Goal: Task Accomplishment & Management: Manage account settings

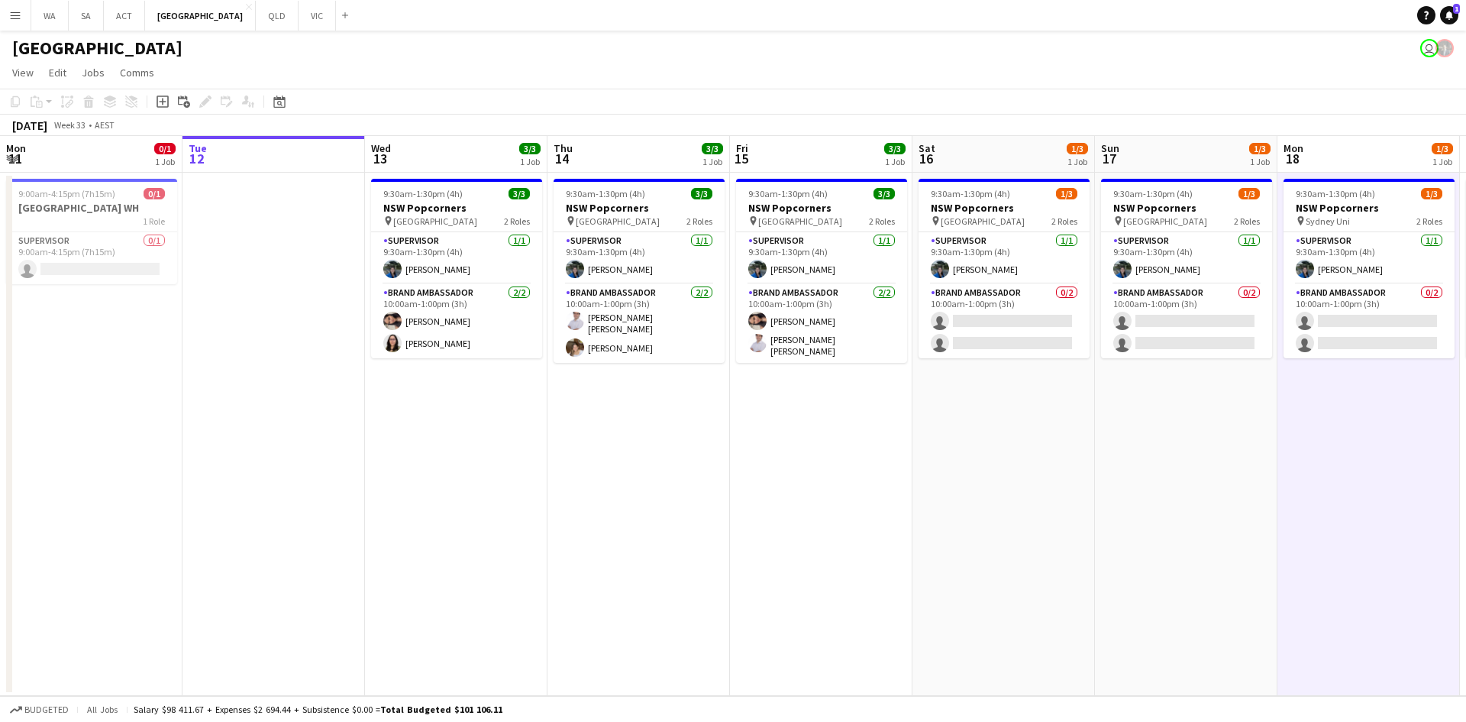
scroll to position [0, 562]
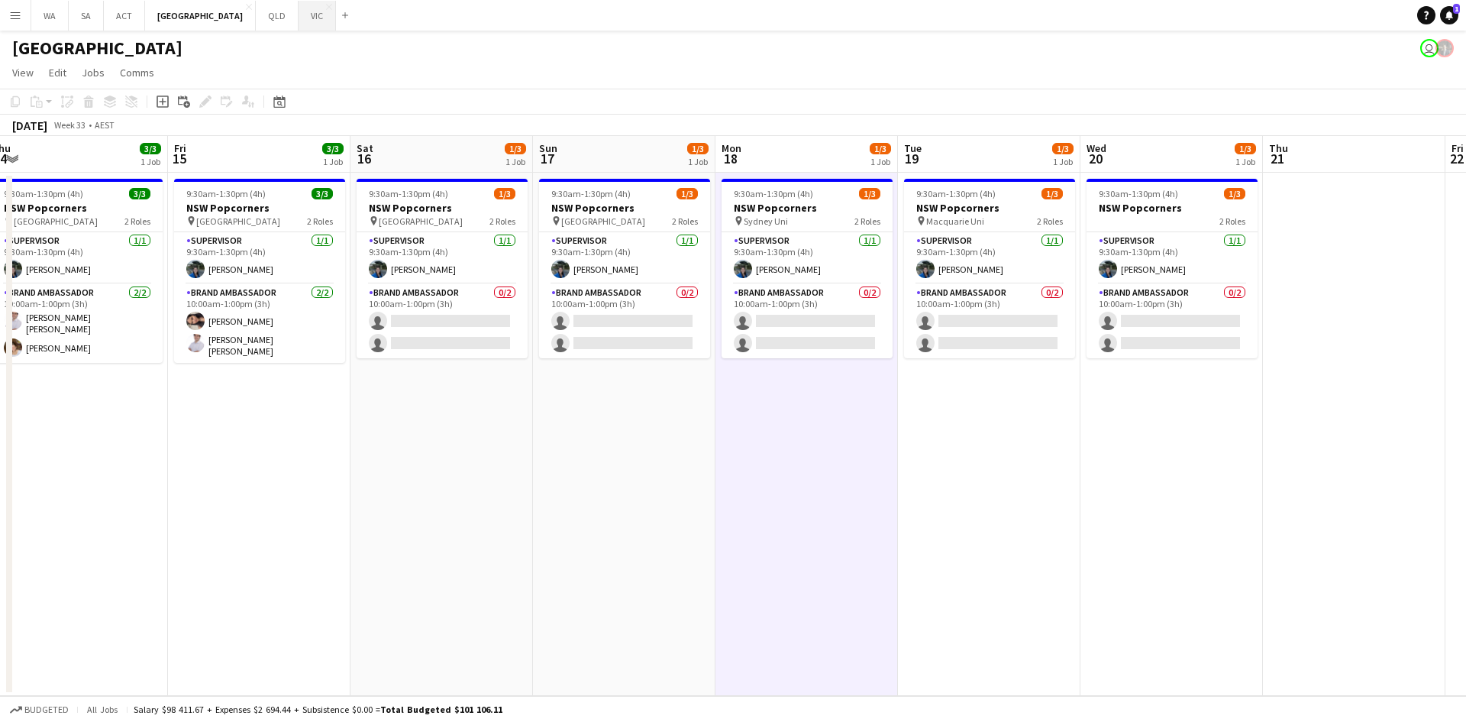
click at [299, 21] on button "VIC Close" at bounding box center [317, 16] width 37 height 30
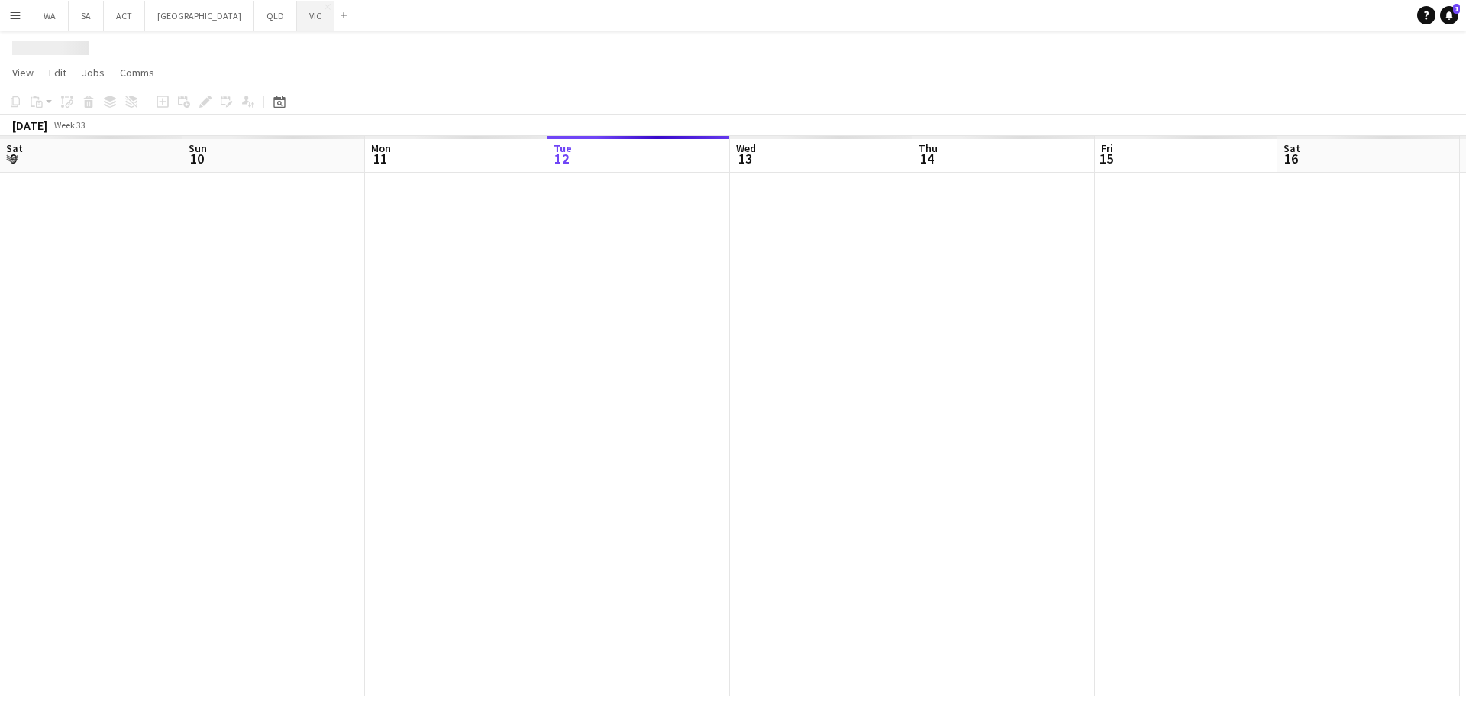
scroll to position [0, 365]
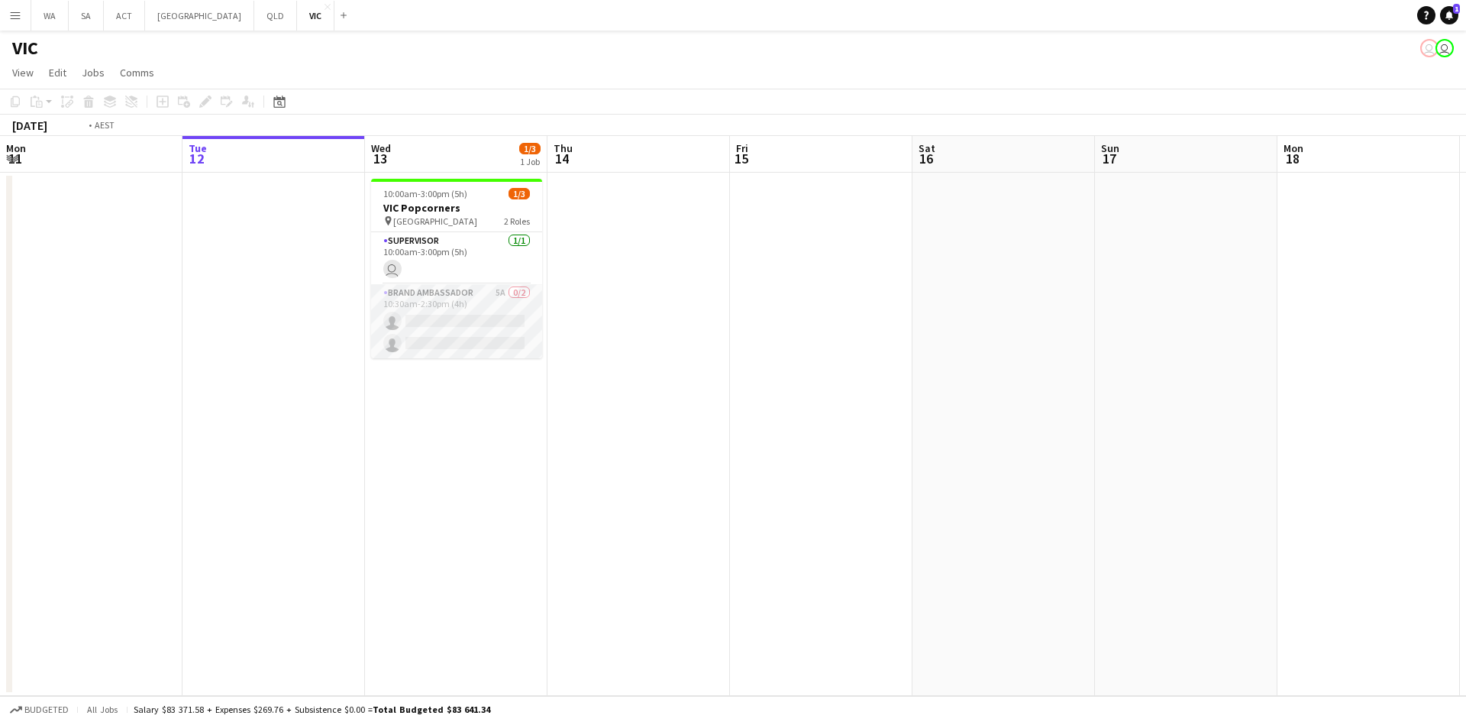
click at [494, 329] on app-card-role "Brand Ambassador 5A 0/2 10:30am-2:30pm (4h) single-neutral-actions single-neutr…" at bounding box center [456, 321] width 171 height 74
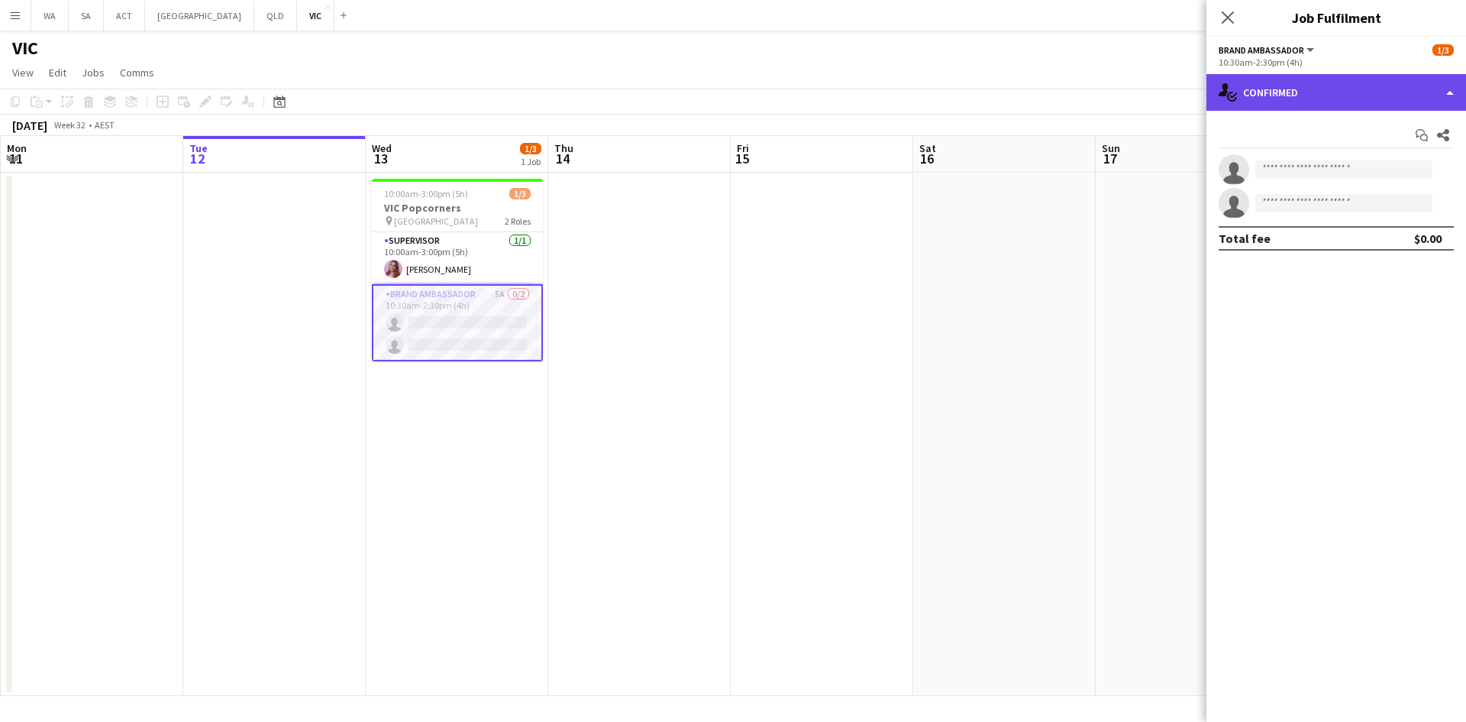
click at [1284, 93] on div "single-neutral-actions-check-2 Confirmed" at bounding box center [1337, 92] width 260 height 37
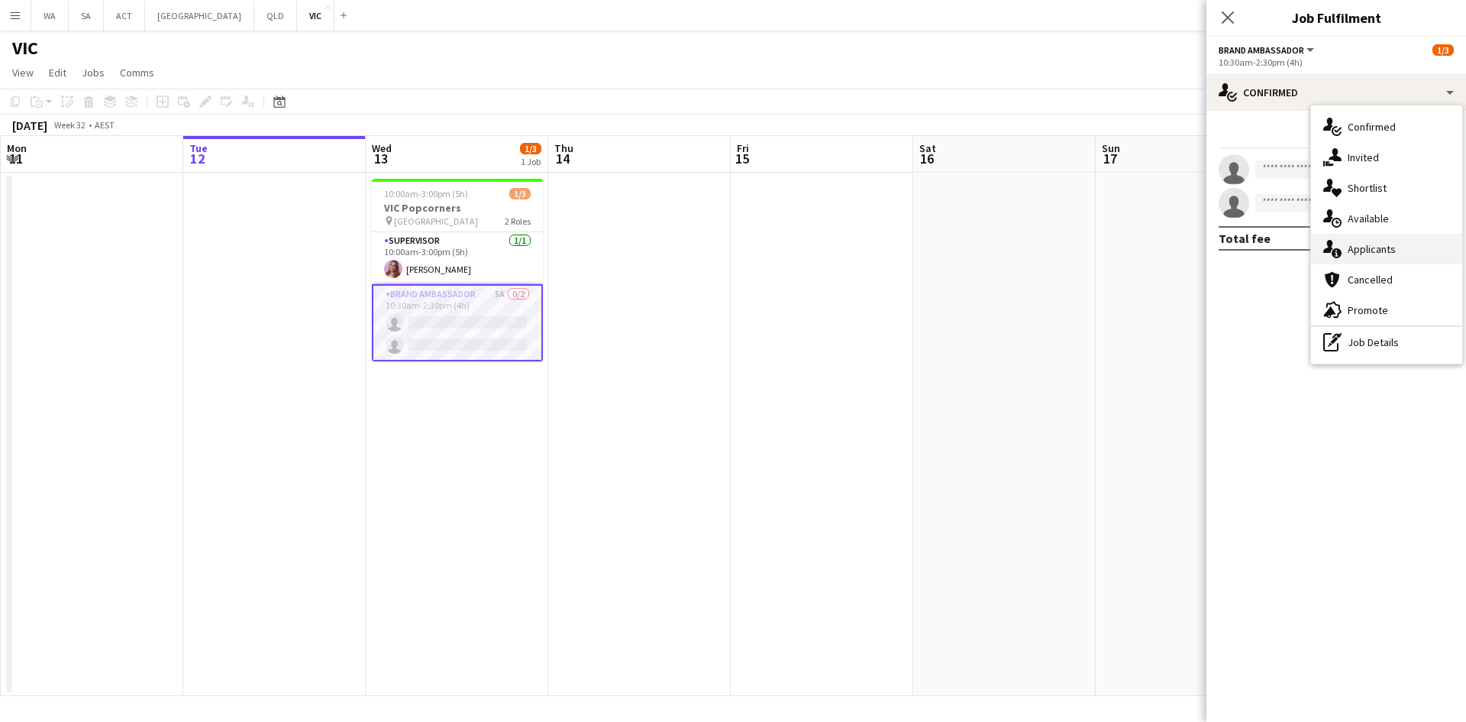
click at [1370, 254] on div "single-neutral-actions-information Applicants" at bounding box center [1386, 249] width 151 height 31
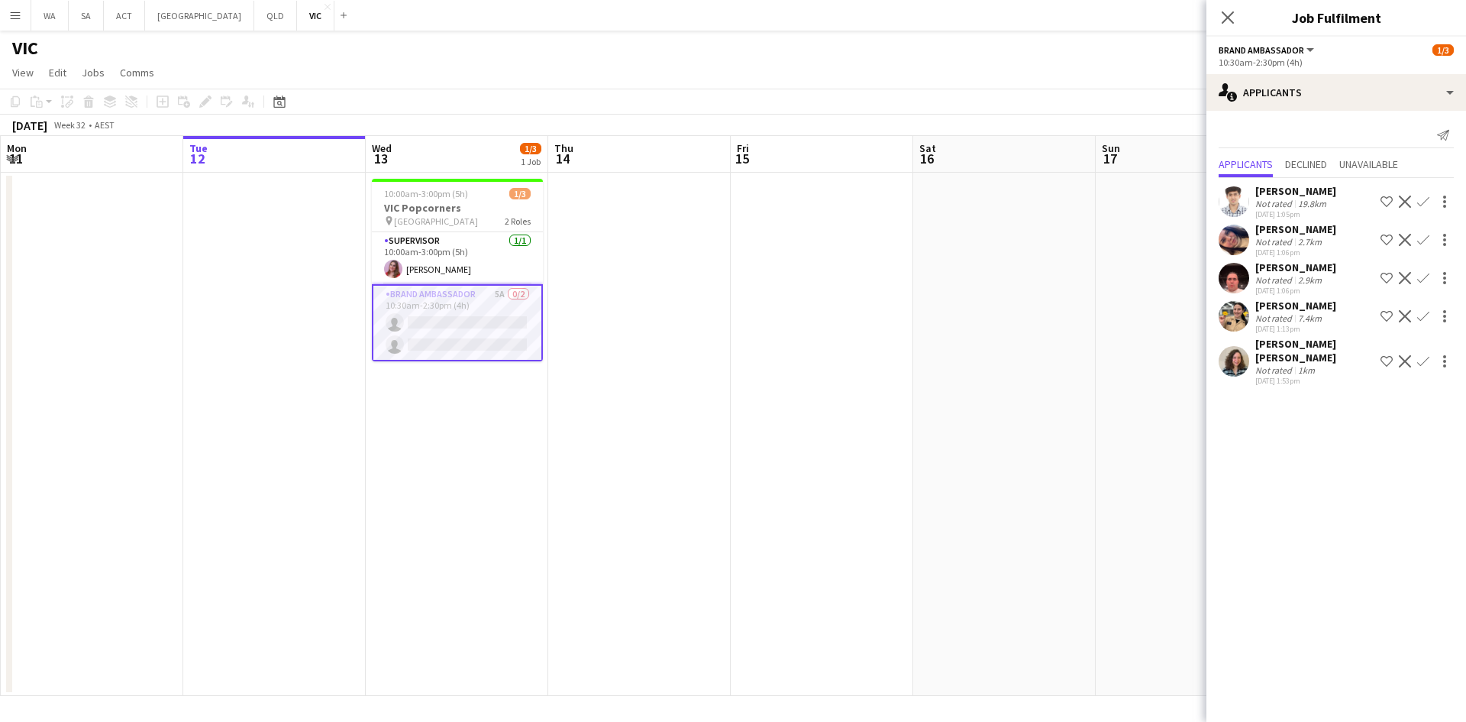
click at [1429, 315] on app-icon "Confirm" at bounding box center [1423, 316] width 12 height 12
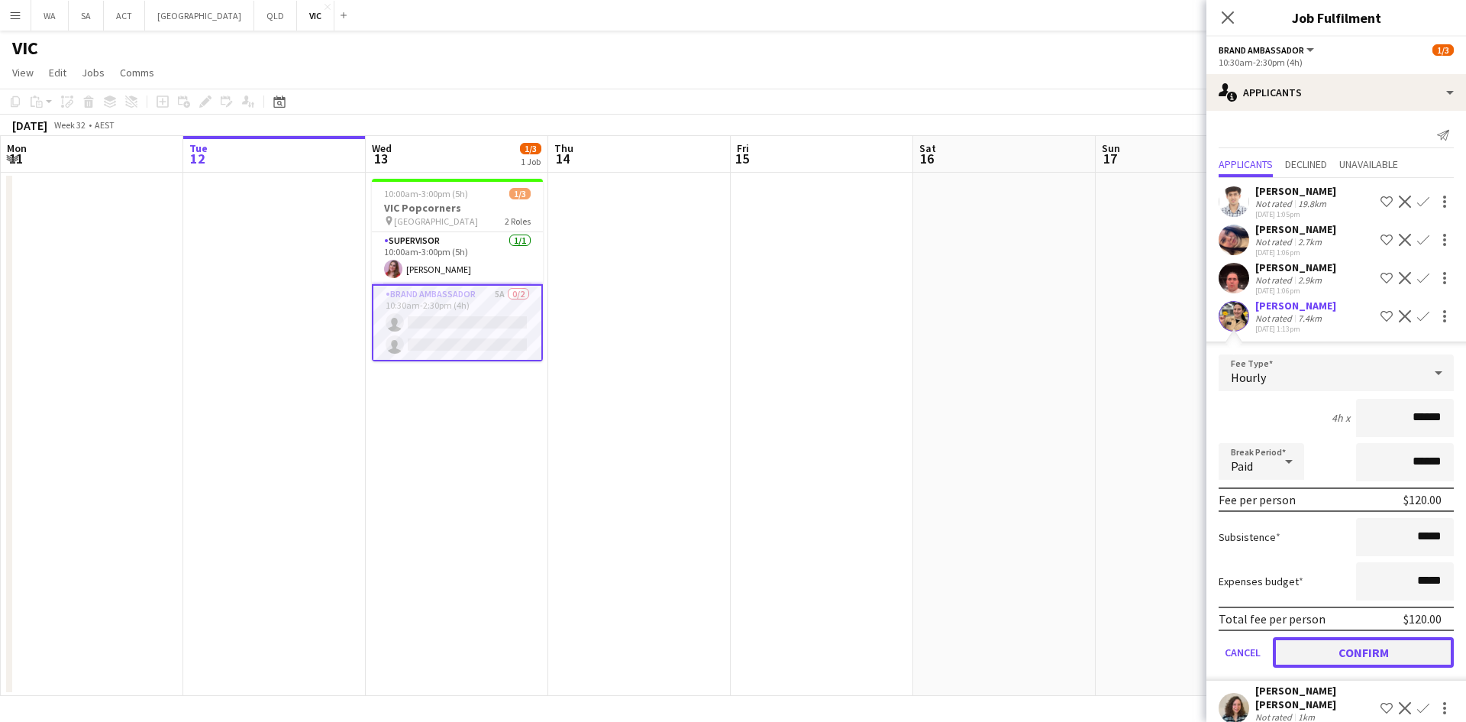
click at [1374, 660] on button "Confirm" at bounding box center [1363, 652] width 181 height 31
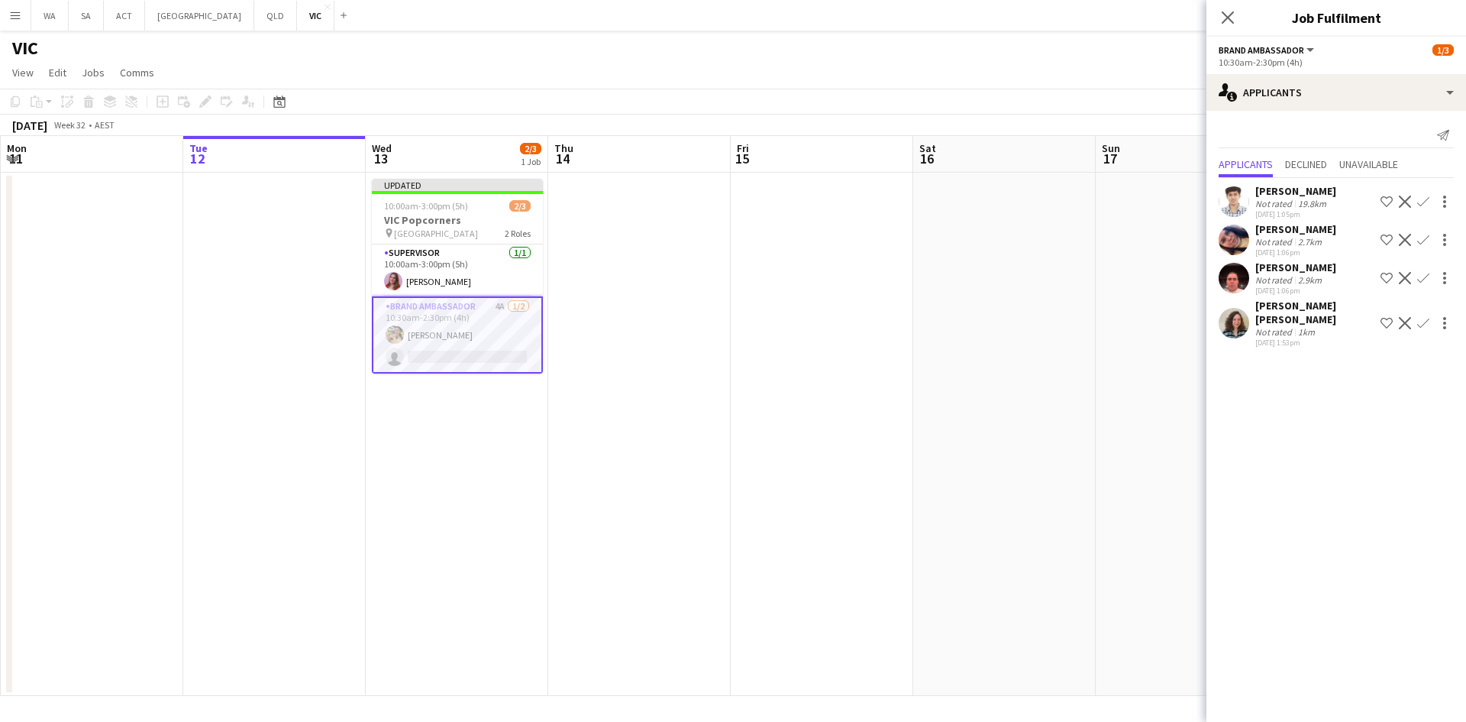
click at [1422, 201] on app-icon "Confirm" at bounding box center [1423, 202] width 12 height 12
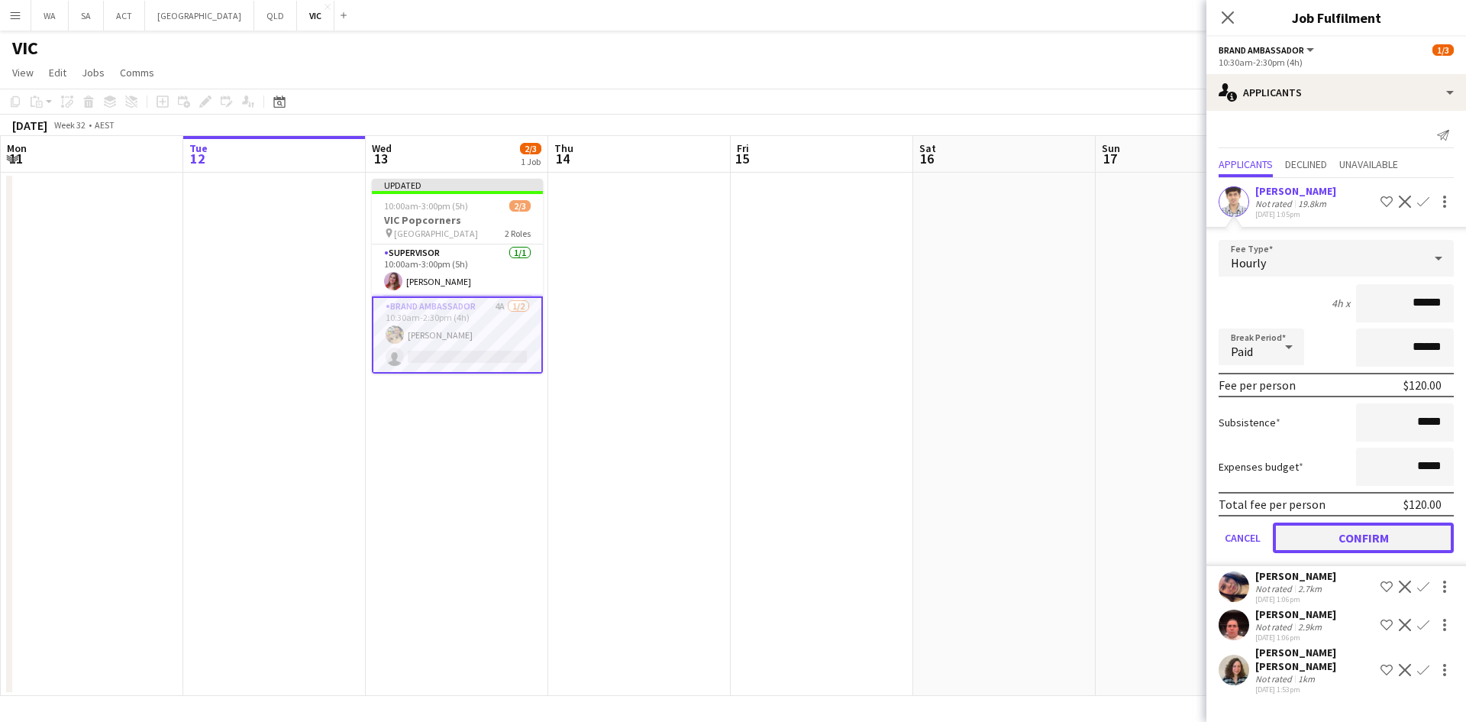
click at [1366, 546] on button "Confirm" at bounding box center [1363, 537] width 181 height 31
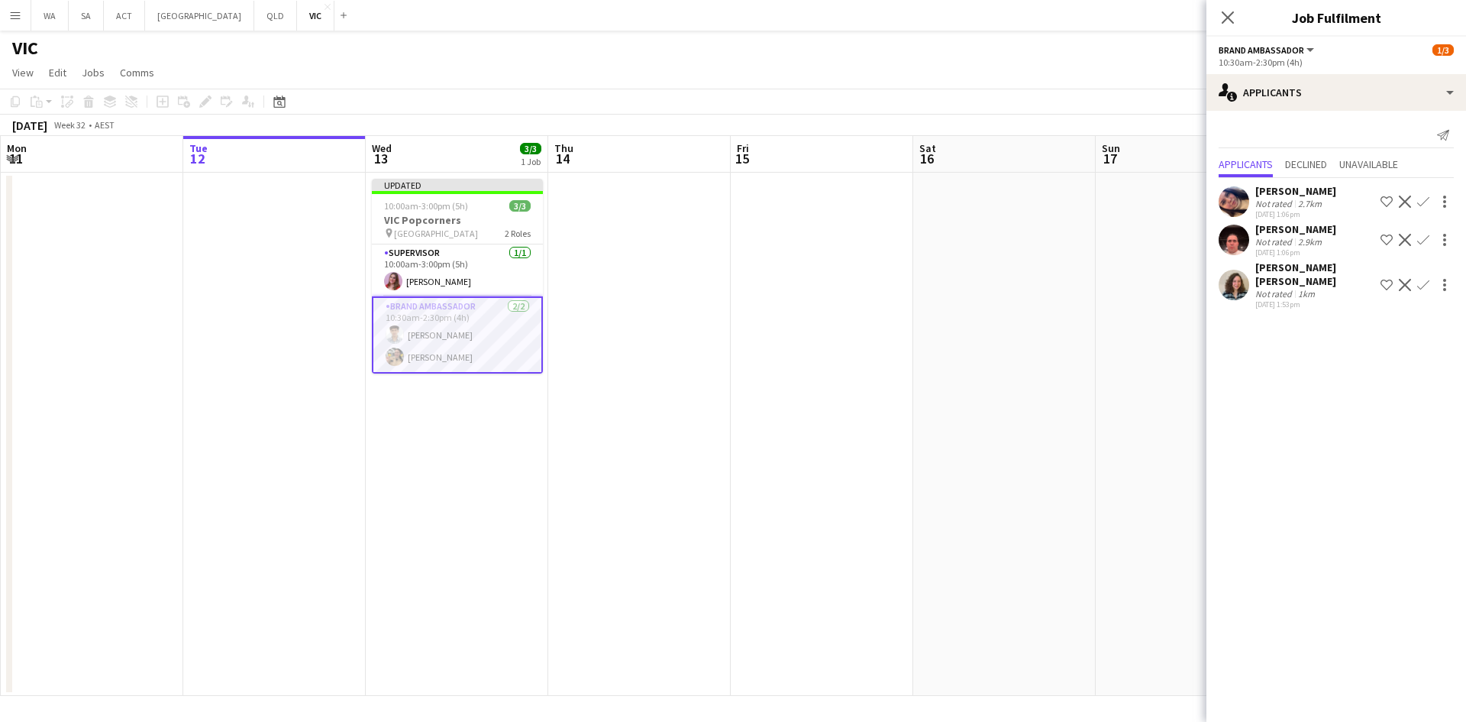
click at [959, 326] on app-date-cell at bounding box center [1004, 434] width 183 height 523
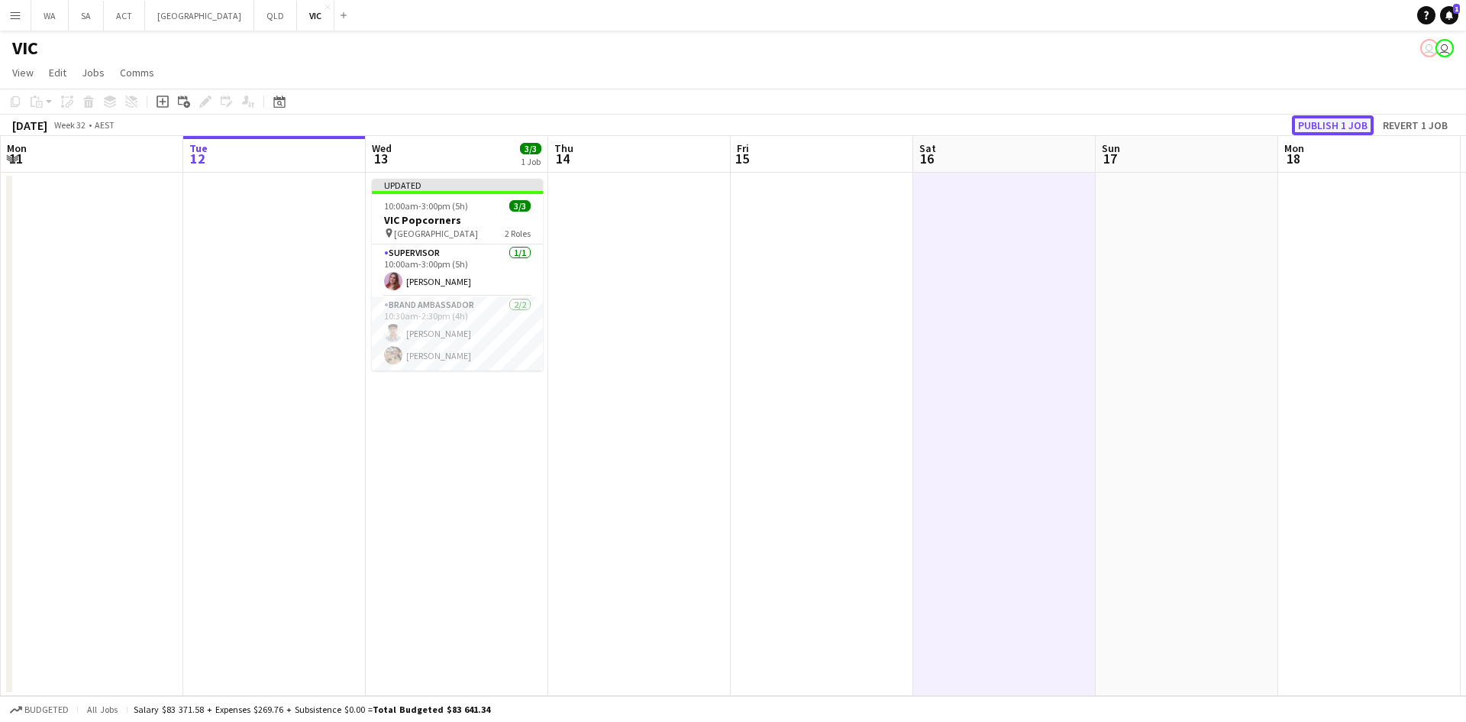
click at [1331, 122] on button "Publish 1 job" at bounding box center [1333, 125] width 82 height 20
